Goal: Information Seeking & Learning: Learn about a topic

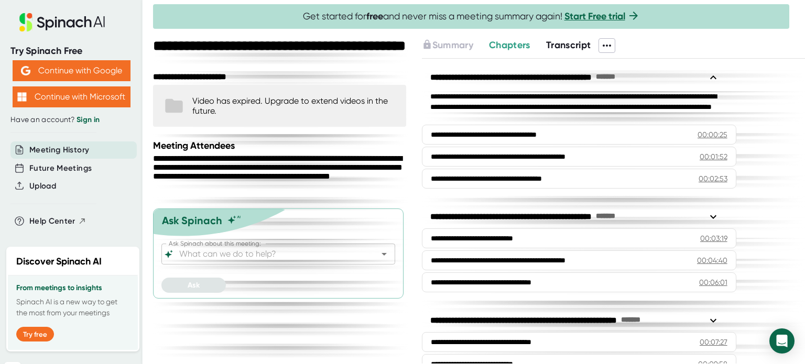
click at [621, 43] on span at bounding box center [625, 45] width 21 height 15
click at [610, 46] on icon at bounding box center [607, 45] width 13 height 13
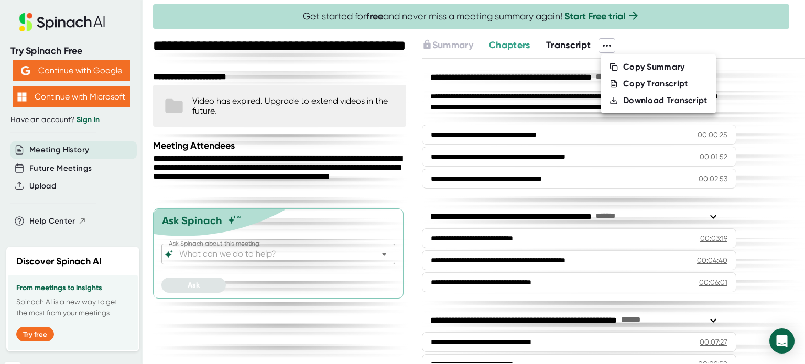
click at [627, 45] on div at bounding box center [402, 182] width 805 height 364
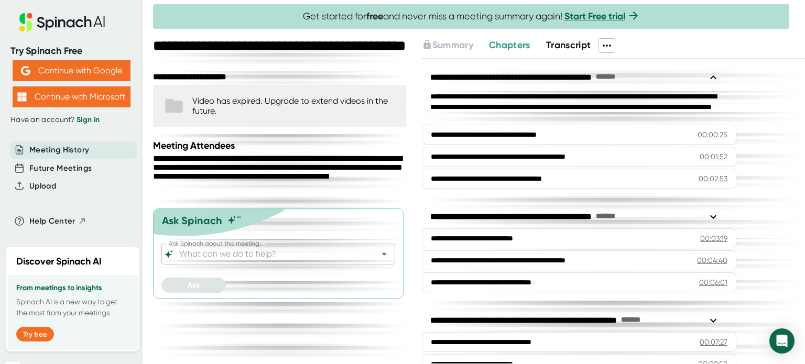
click at [590, 39] on span "Transcript" at bounding box center [568, 45] width 45 height 12
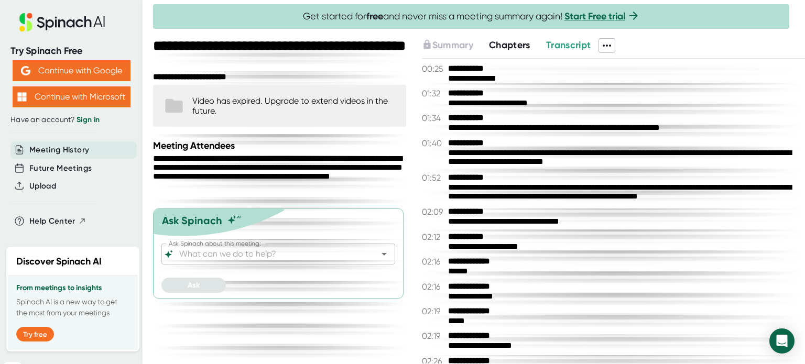
click at [609, 41] on icon at bounding box center [607, 45] width 13 height 13
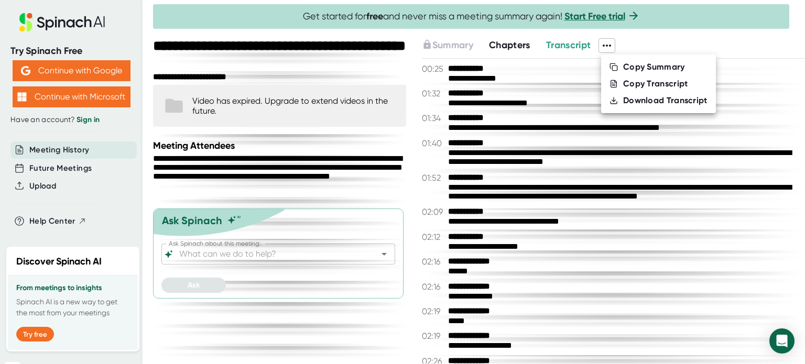
click at [609, 41] on div at bounding box center [402, 182] width 805 height 364
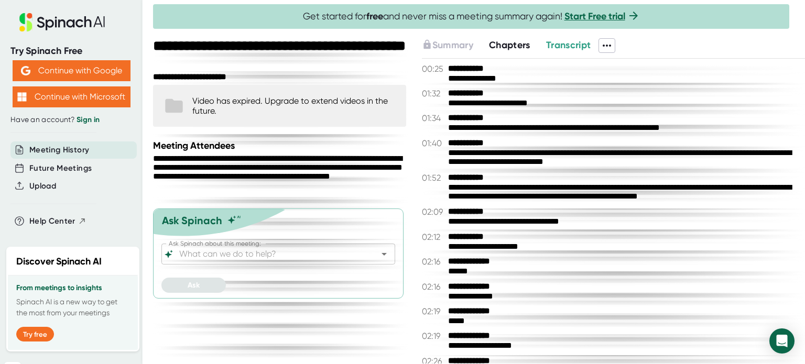
click at [519, 41] on span "Chapters" at bounding box center [509, 45] width 41 height 12
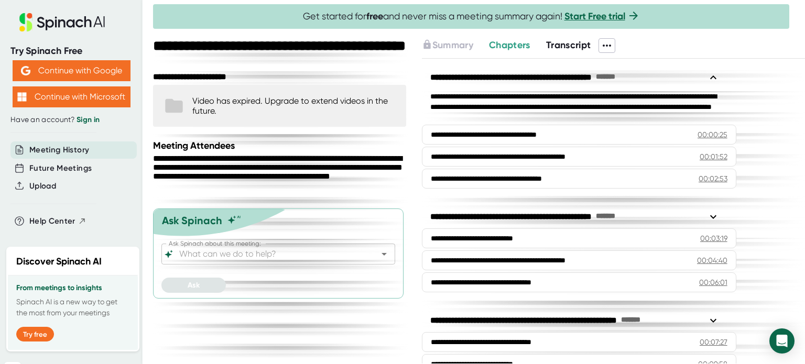
click at [607, 49] on icon at bounding box center [607, 45] width 13 height 13
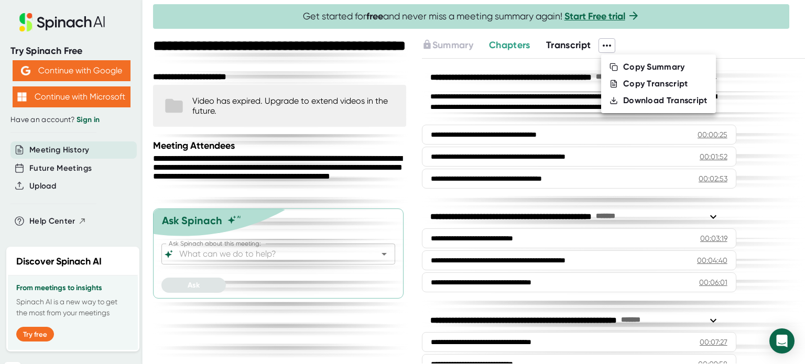
click at [644, 46] on div at bounding box center [402, 182] width 805 height 364
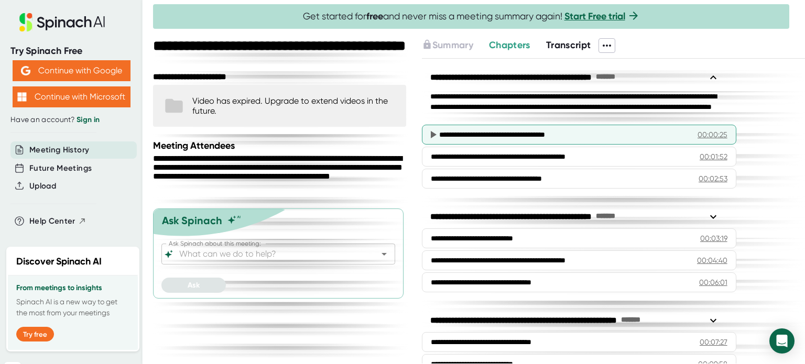
click at [431, 135] on icon at bounding box center [434, 134] width 6 height 7
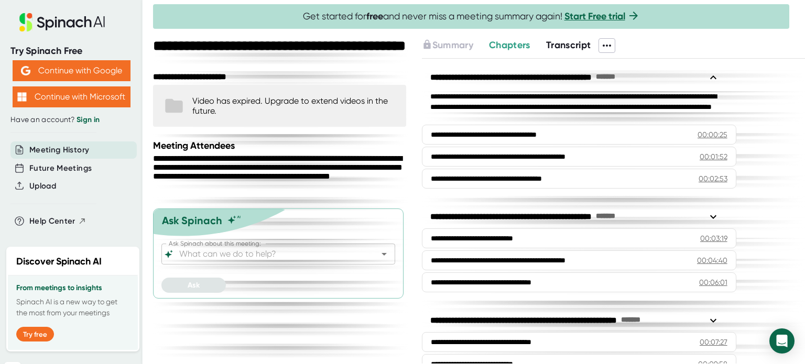
click at [572, 144] on div "**********" at bounding box center [579, 129] width 315 height 131
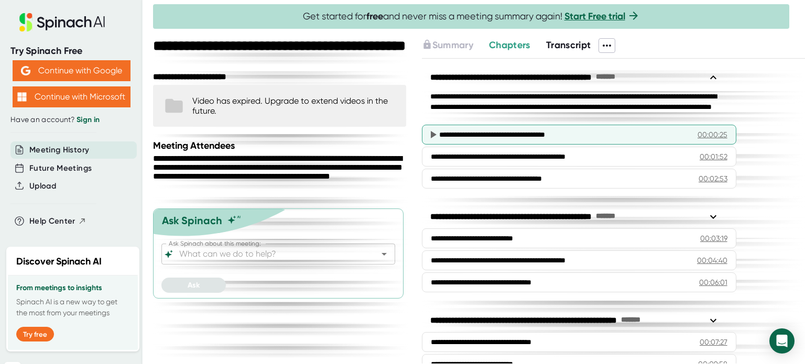
click at [703, 134] on div "00:00:25" at bounding box center [713, 134] width 30 height 10
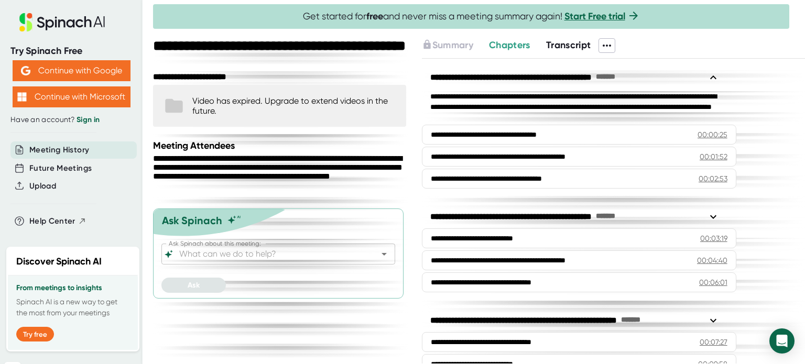
scroll to position [14, 0]
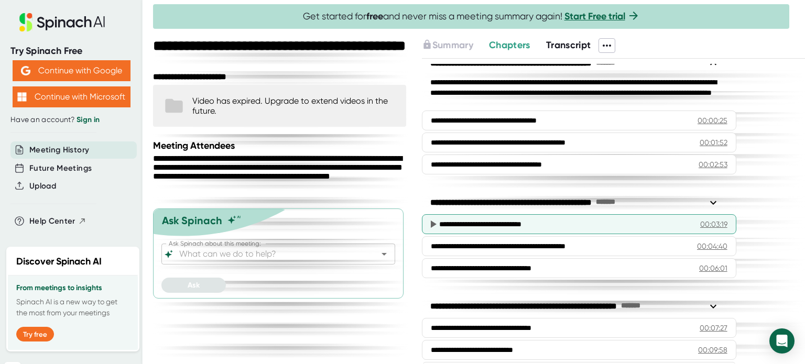
click at [711, 225] on div "00:03:19" at bounding box center [713, 224] width 27 height 10
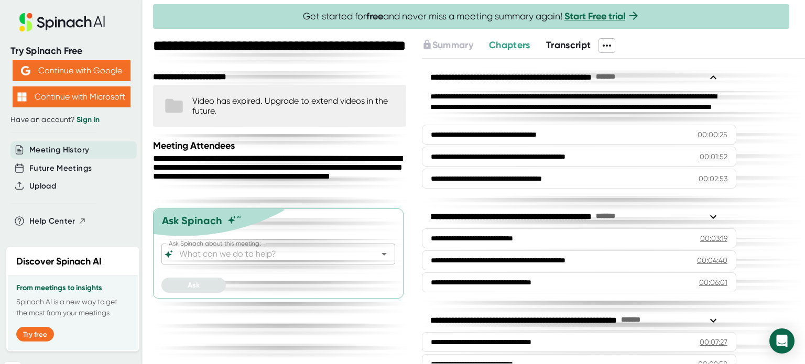
click at [237, 251] on input "Ask Spinach about this meeting:" at bounding box center [269, 254] width 184 height 15
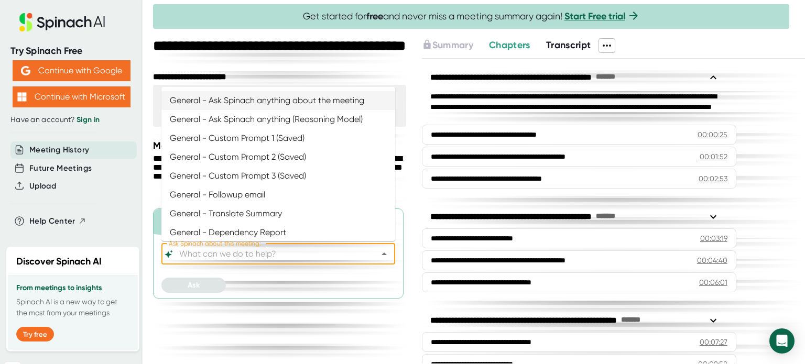
click at [237, 251] on input "Ask Spinach about this meeting:" at bounding box center [269, 254] width 184 height 15
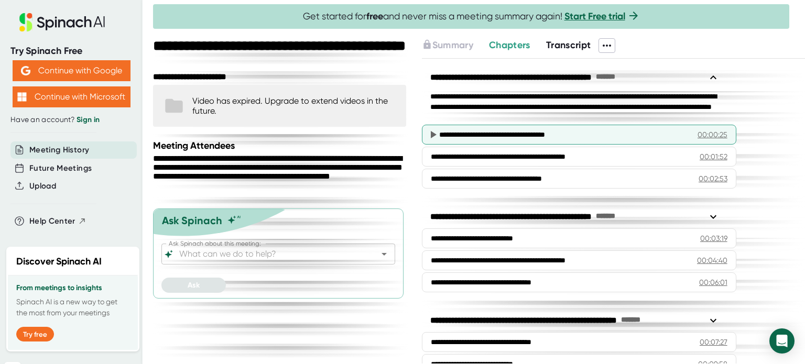
click at [594, 129] on div "**********" at bounding box center [560, 134] width 243 height 10
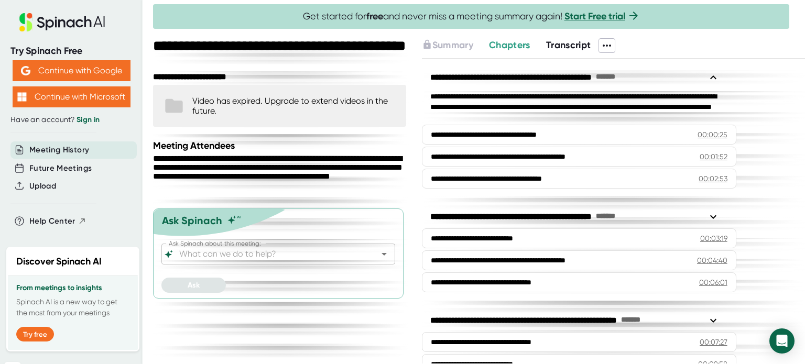
click at [557, 48] on span "Transcript" at bounding box center [568, 45] width 45 height 12
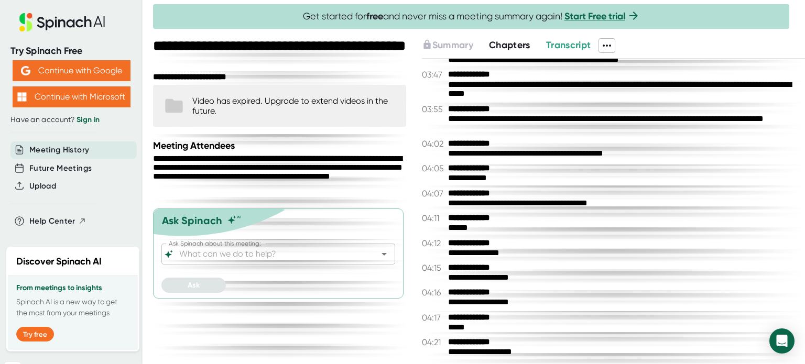
scroll to position [768, 0]
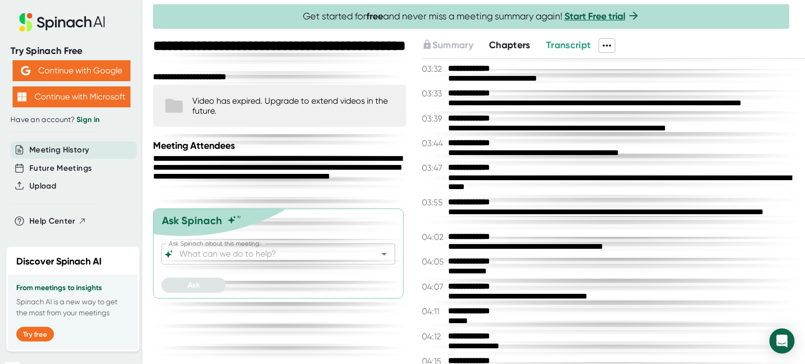
click at [511, 50] on button "Chapters" at bounding box center [509, 45] width 41 height 14
